Goal: Information Seeking & Learning: Learn about a topic

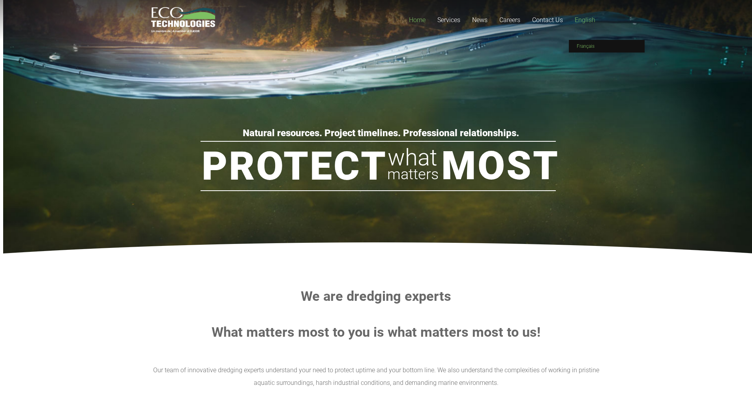
click at [590, 45] on span "Français" at bounding box center [585, 46] width 18 height 6
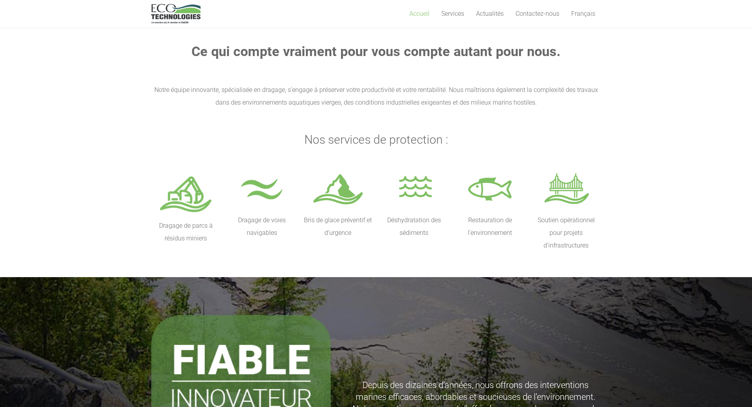
scroll to position [246, 0]
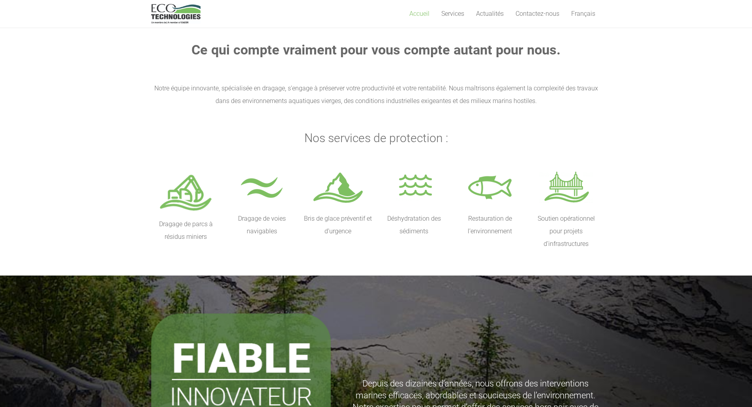
click at [338, 222] on p "Bris de glace préventif et d’urgence" at bounding box center [338, 224] width 70 height 25
click at [346, 188] on img at bounding box center [338, 188] width 54 height 39
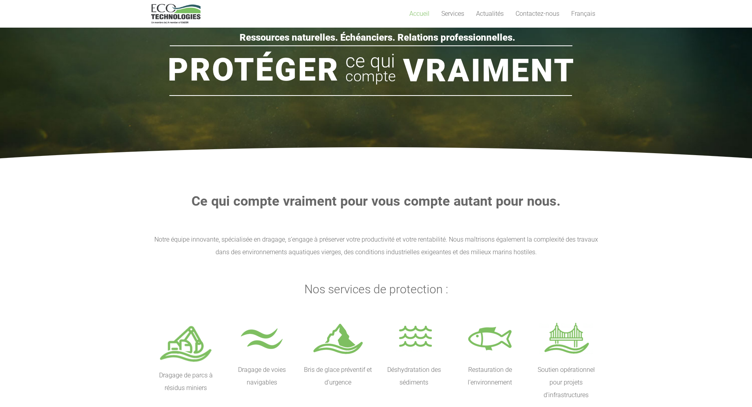
scroll to position [83, 0]
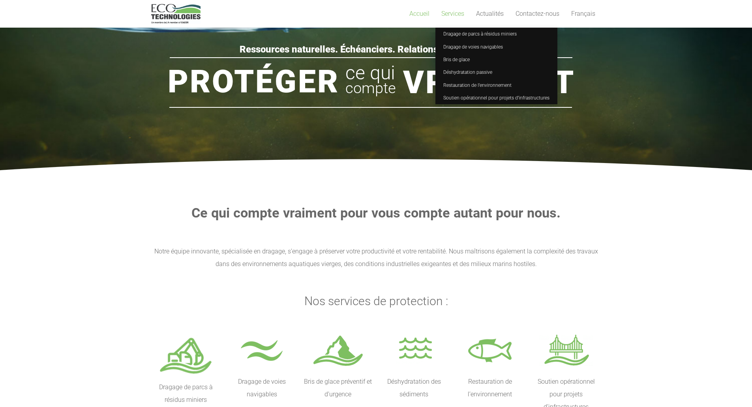
click at [459, 15] on span "Services" at bounding box center [452, 13] width 23 height 7
click at [454, 11] on span "Services" at bounding box center [452, 13] width 23 height 7
click at [461, 59] on span "Bris de glace" at bounding box center [456, 60] width 26 height 6
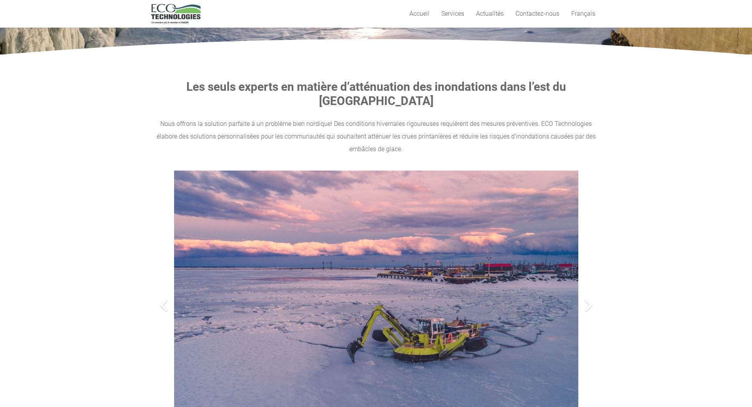
scroll to position [91, 0]
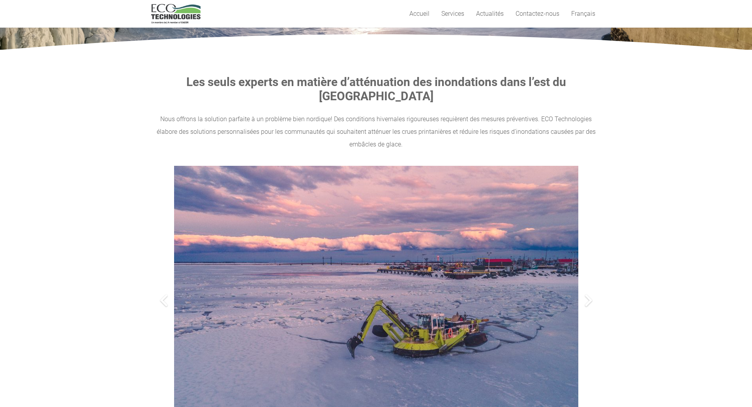
drag, startPoint x: 755, startPoint y: 26, endPoint x: 757, endPoint y: 57, distance: 30.5
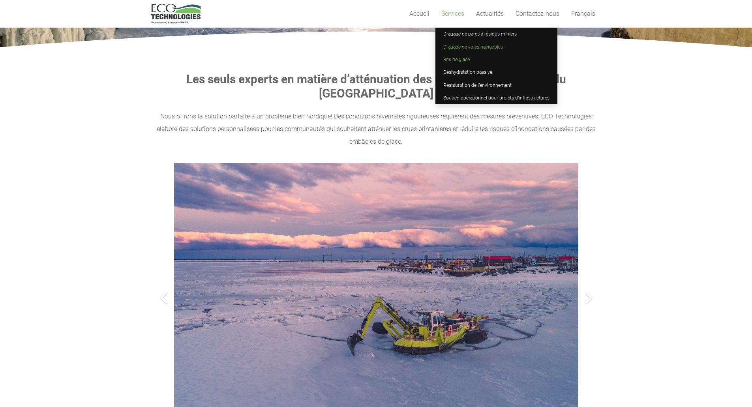
click at [467, 50] on link "Dragage de voies navigables" at bounding box center [496, 46] width 122 height 13
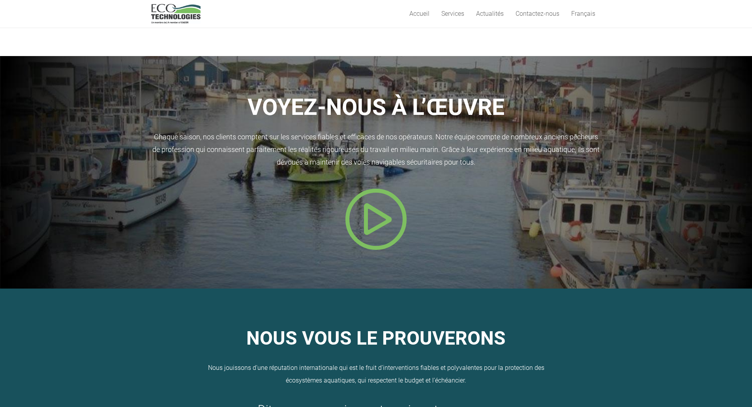
scroll to position [327, 0]
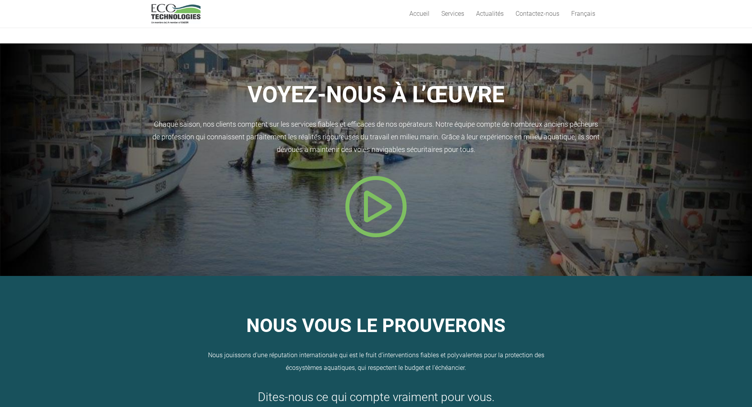
click at [381, 208] on icon "Popup" at bounding box center [375, 206] width 63 height 63
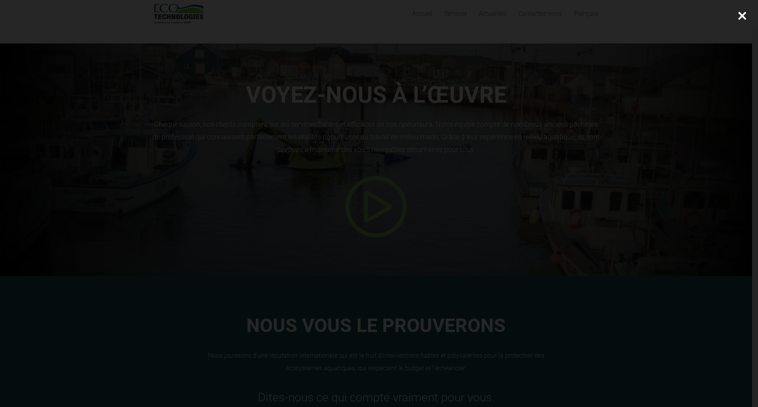
click at [741, 18] on div at bounding box center [742, 16] width 32 height 32
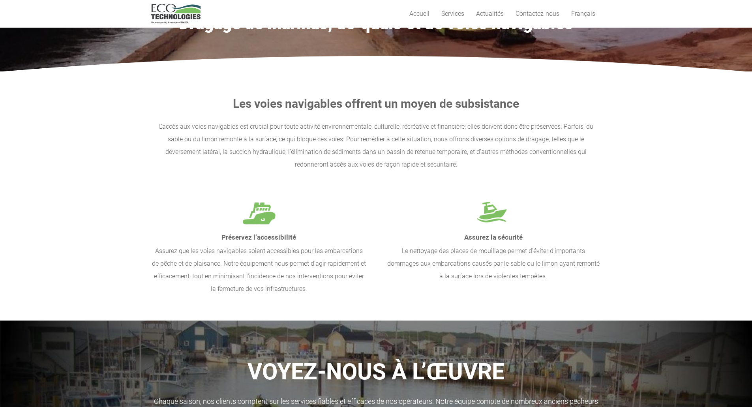
scroll to position [0, 0]
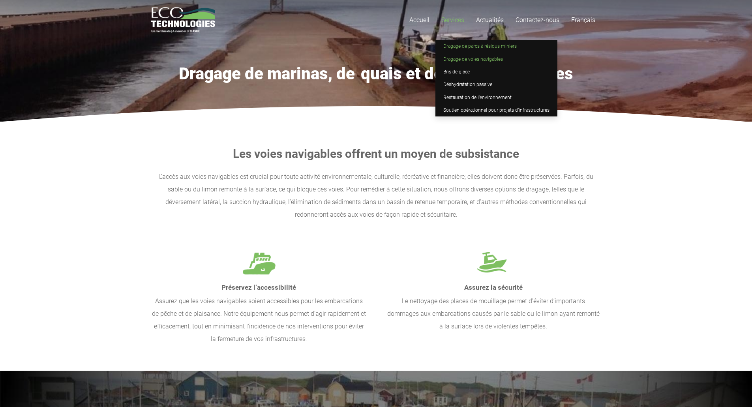
click at [466, 45] on span "Dragage de parcs à résidus miniers" at bounding box center [479, 46] width 73 height 6
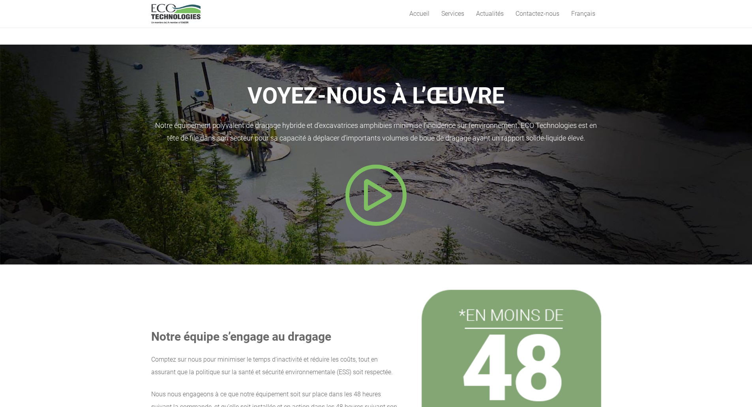
scroll to position [335, 0]
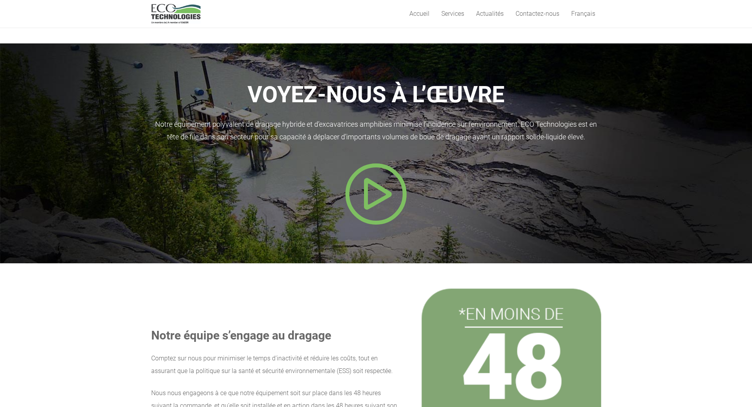
click at [371, 193] on icon "Popup" at bounding box center [375, 193] width 63 height 63
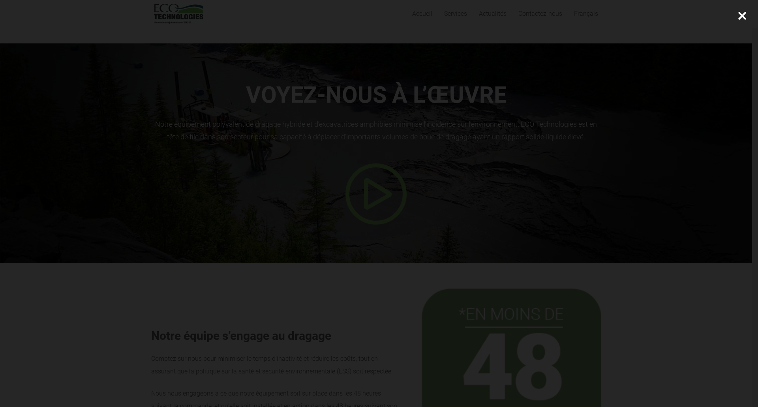
click at [744, 15] on div at bounding box center [742, 16] width 32 height 32
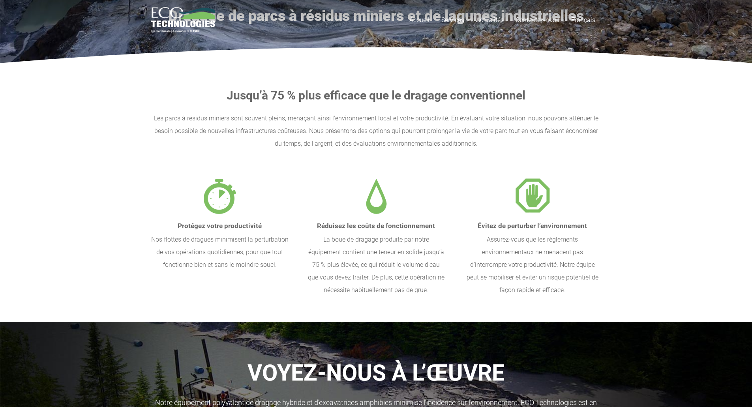
scroll to position [0, 0]
